Goal: Navigation & Orientation: Find specific page/section

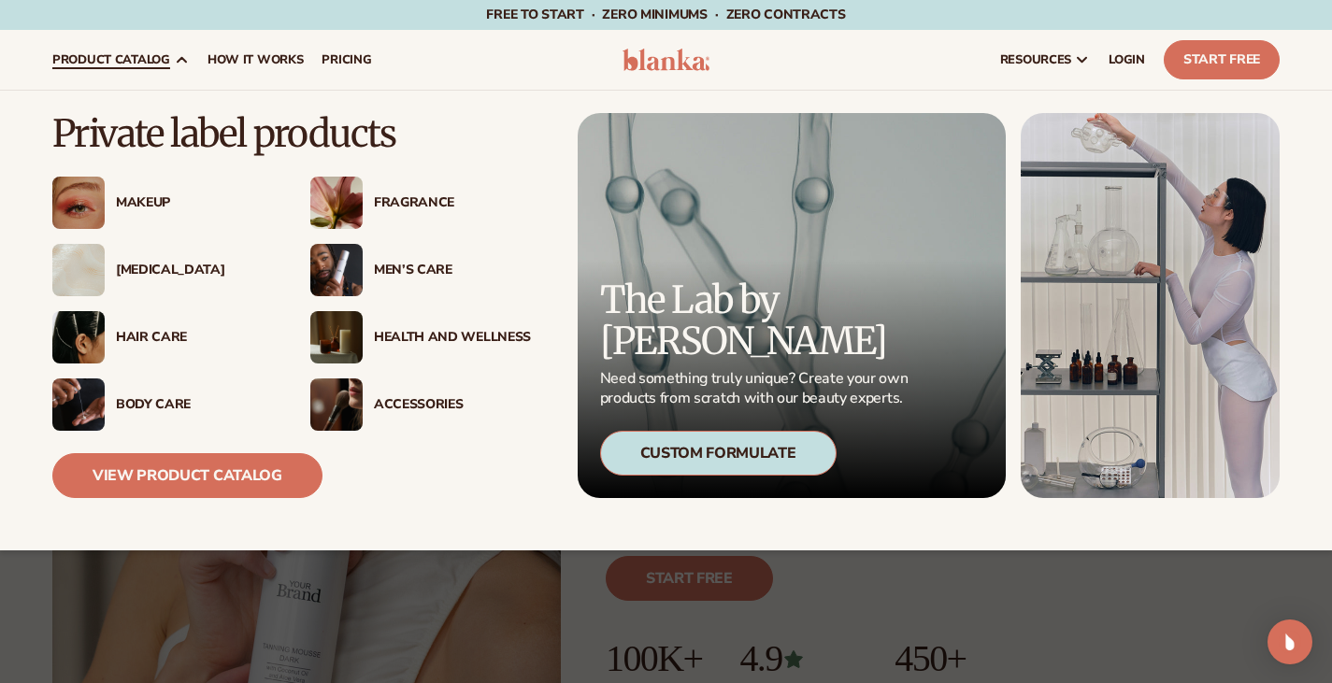
click at [397, 207] on div "Fragrance" at bounding box center [452, 203] width 157 height 16
